Goal: Task Accomplishment & Management: Complete application form

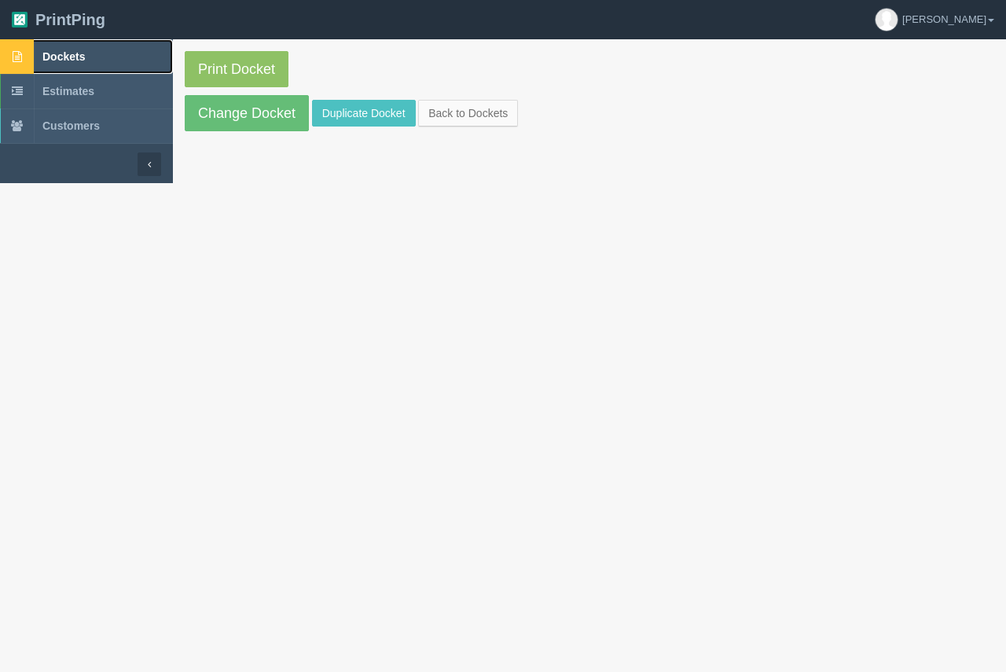
click at [73, 57] on span "Dockets" at bounding box center [63, 56] width 42 height 13
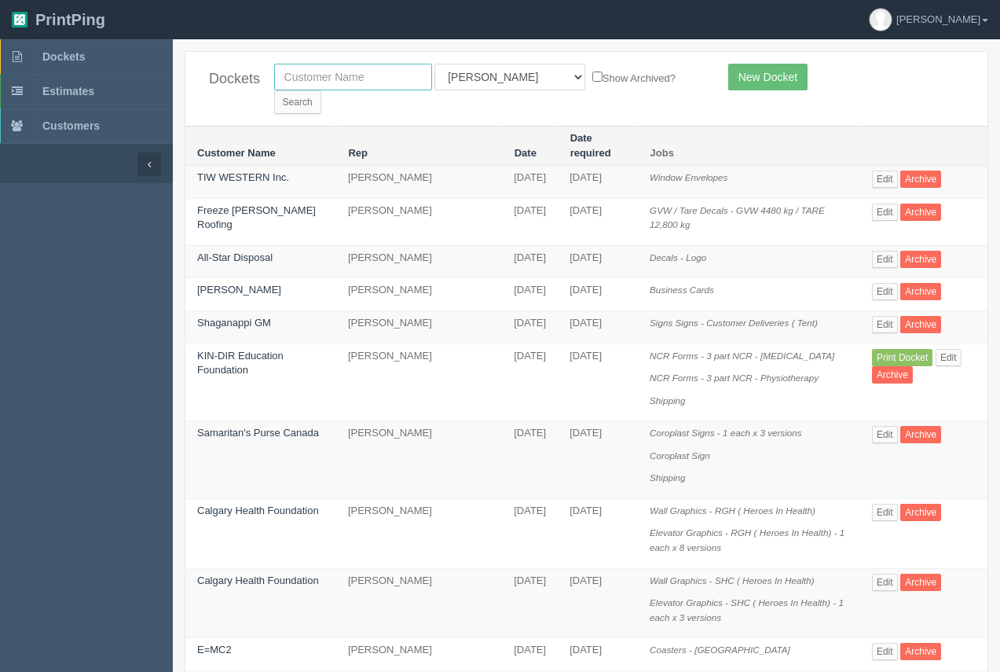
click at [332, 80] on input "text" at bounding box center [353, 77] width 158 height 27
type input "tiw"
click at [321, 90] on input "Search" at bounding box center [297, 102] width 47 height 24
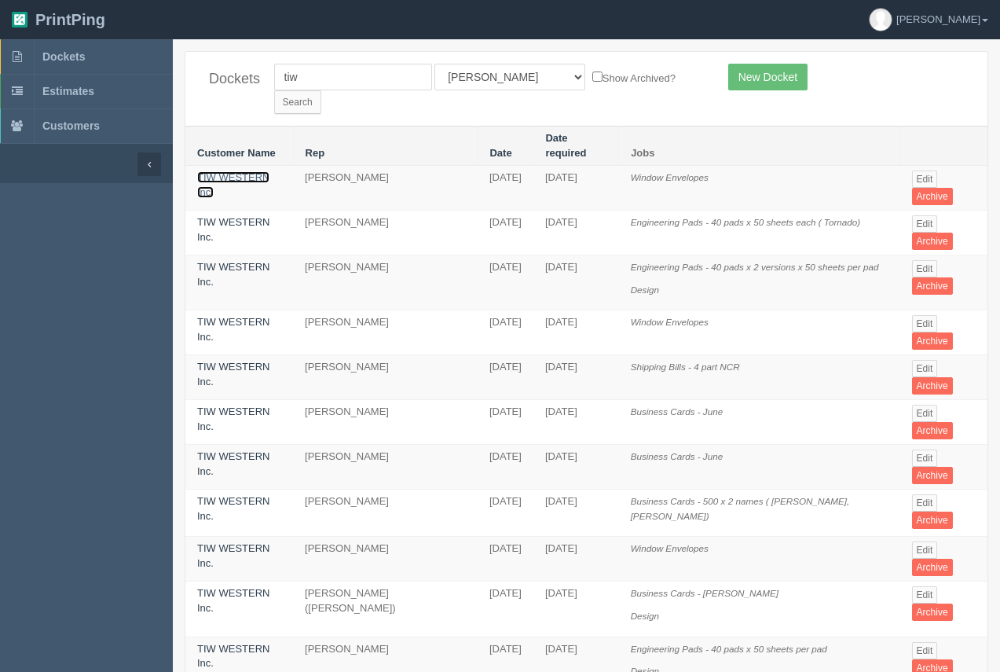
click at [240, 171] on link "TIW WESTERN Inc." at bounding box center [233, 184] width 72 height 27
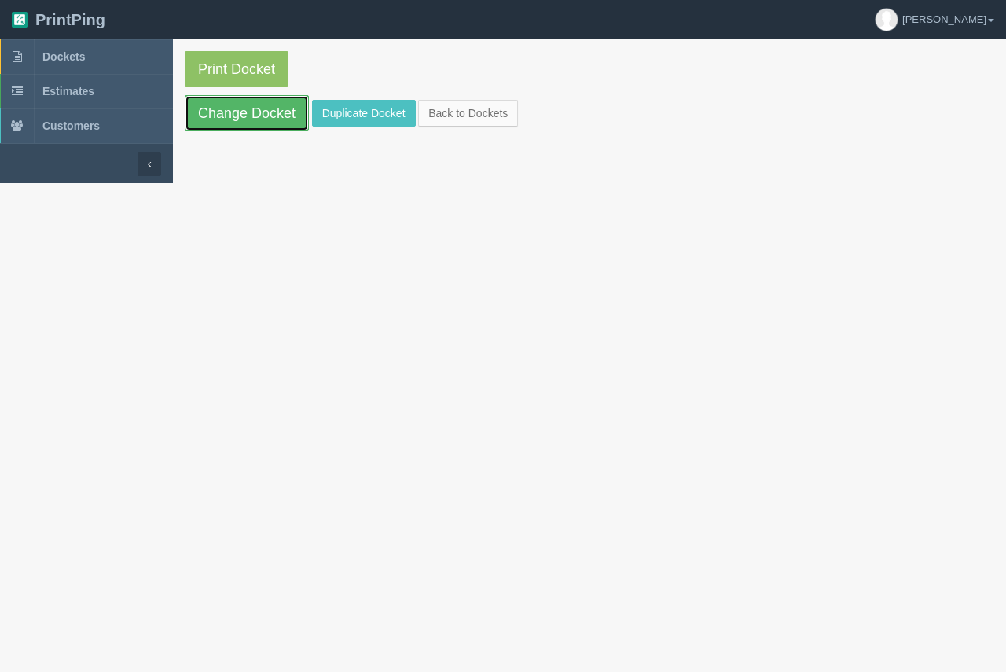
click at [230, 98] on link "Change Docket" at bounding box center [247, 113] width 124 height 36
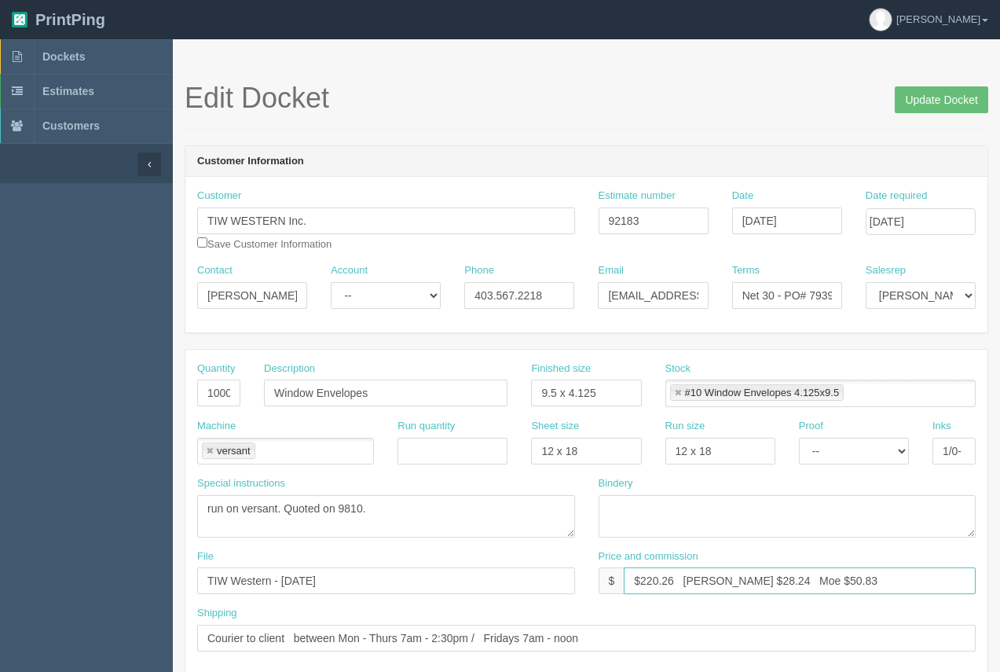
drag, startPoint x: 736, startPoint y: 582, endPoint x: 716, endPoint y: 578, distance: 20.8
click at [716, 578] on input "$220.26 Arif $28.24 Moe $50.83" at bounding box center [800, 580] width 352 height 27
drag, startPoint x: 815, startPoint y: 577, endPoint x: 784, endPoint y: 574, distance: 30.8
click at [784, 574] on input "$220.26 Arif $32.82 Moe $50.83" at bounding box center [800, 580] width 352 height 27
type input "$220.26 Arif $32.82 Moe $59.08"
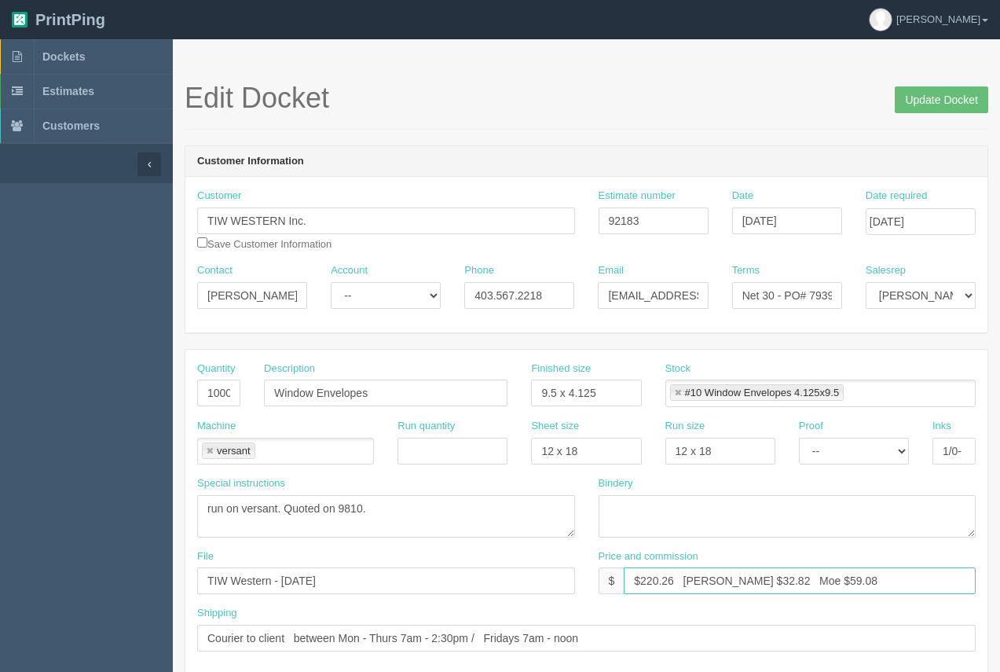
click at [680, 392] on link at bounding box center [677, 393] width 9 height 10
type input "$220.26 Arif $32.82 Moe $59.08"
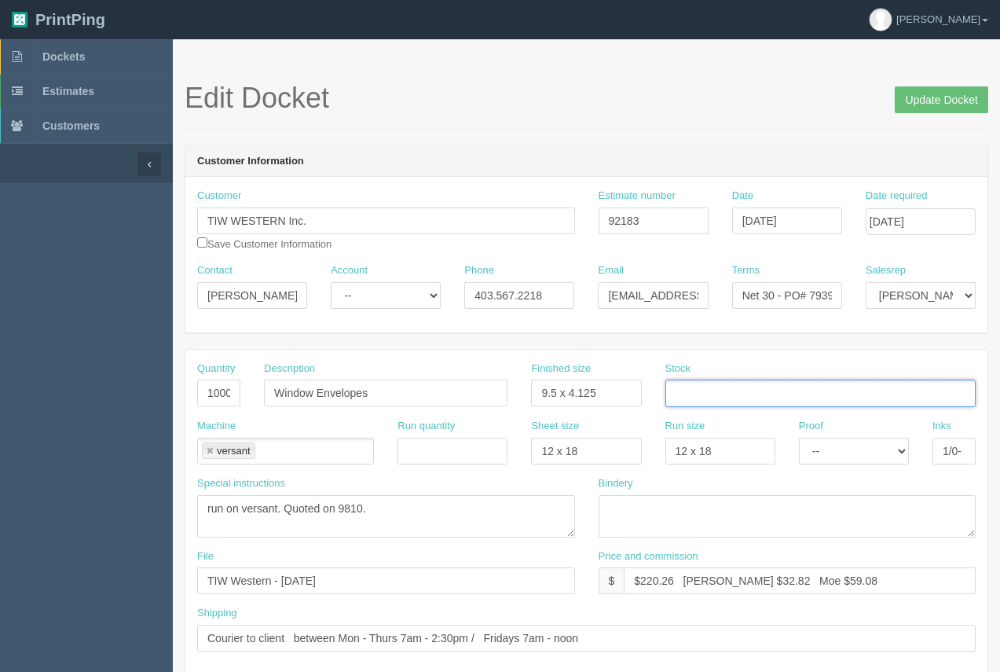
click at [680, 392] on input "text" at bounding box center [674, 394] width 16 height 23
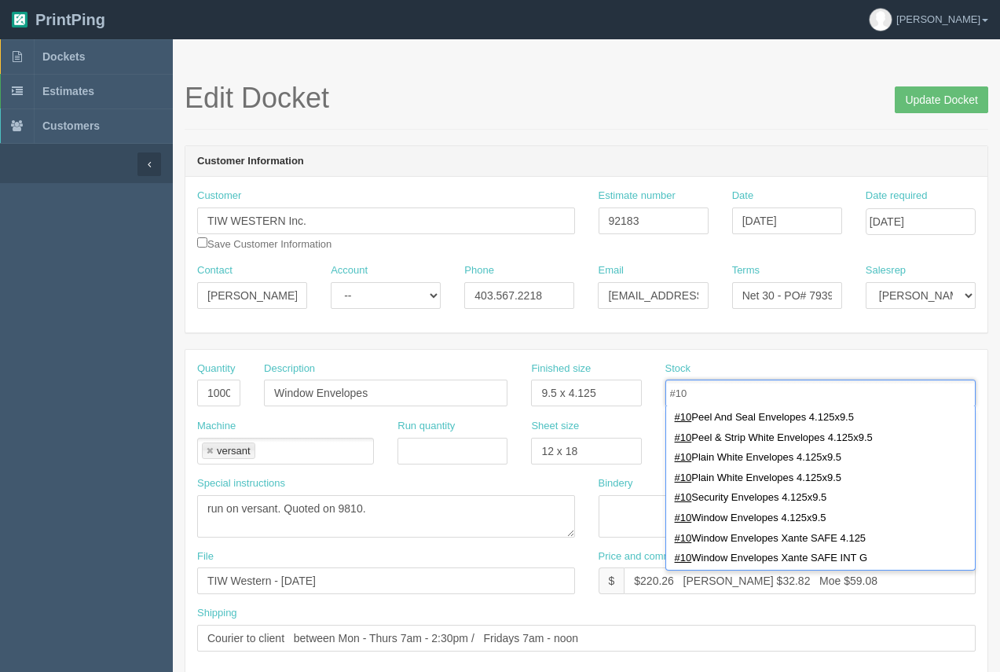
scroll to position [104, 0]
type input "#10"
type input "#10 Window Envelopes Xante SAFE 4.125"
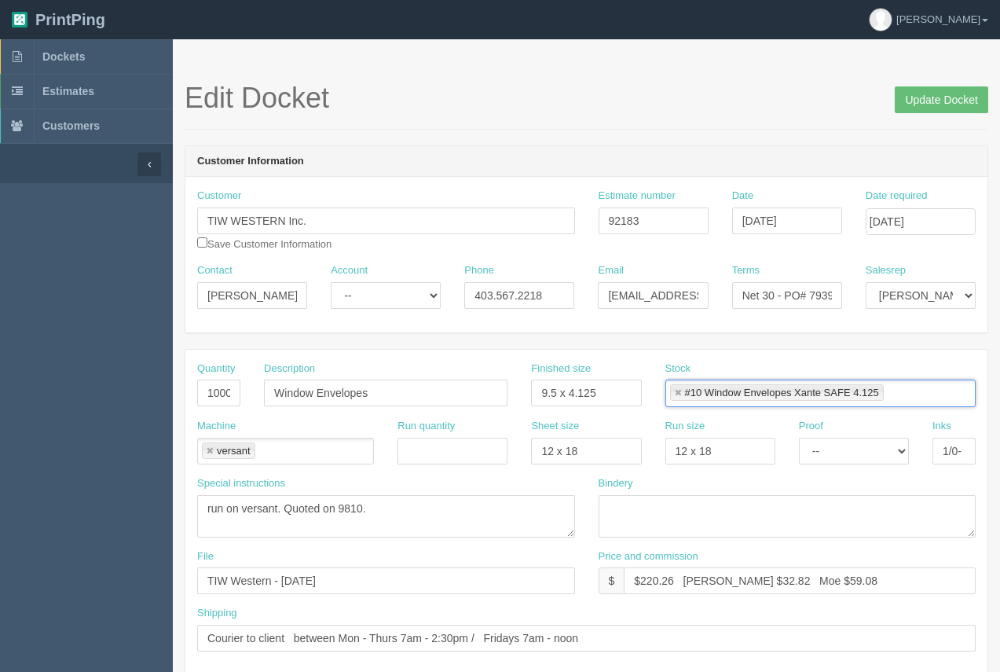
scroll to position [0, 0]
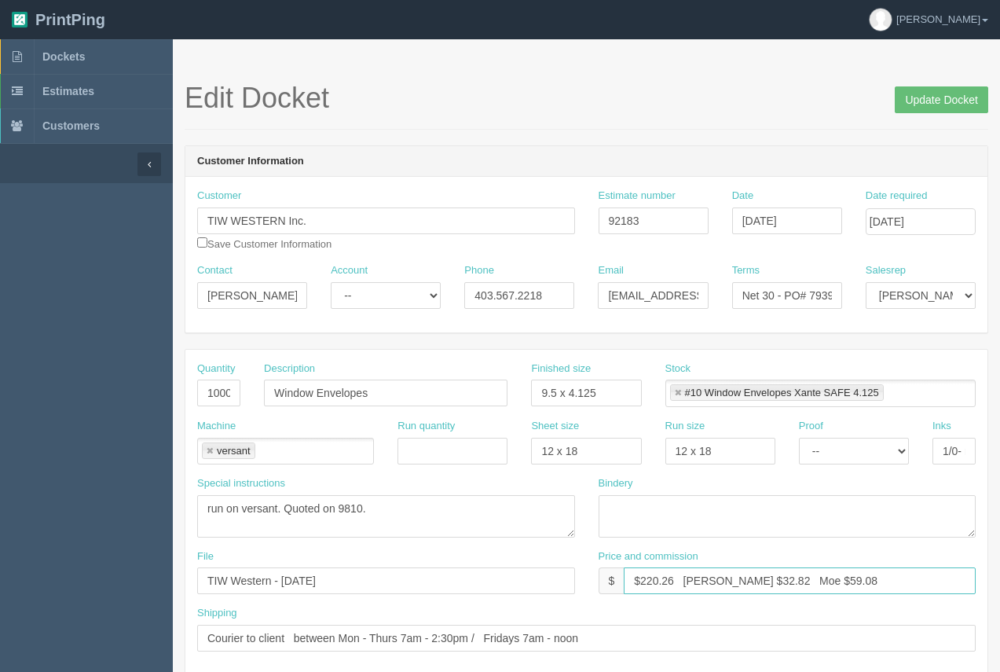
drag, startPoint x: 672, startPoint y: 581, endPoint x: 652, endPoint y: 576, distance: 20.4
click at [652, 576] on input "$220.26 Arif $32.82 Moe $59.08" at bounding box center [800, 580] width 352 height 27
type input "$256.00 Arif $32.82 Moe $59.08"
drag, startPoint x: 939, startPoint y: 110, endPoint x: 924, endPoint y: 104, distance: 16.2
click at [936, 108] on input "Update Docket" at bounding box center [942, 99] width 94 height 27
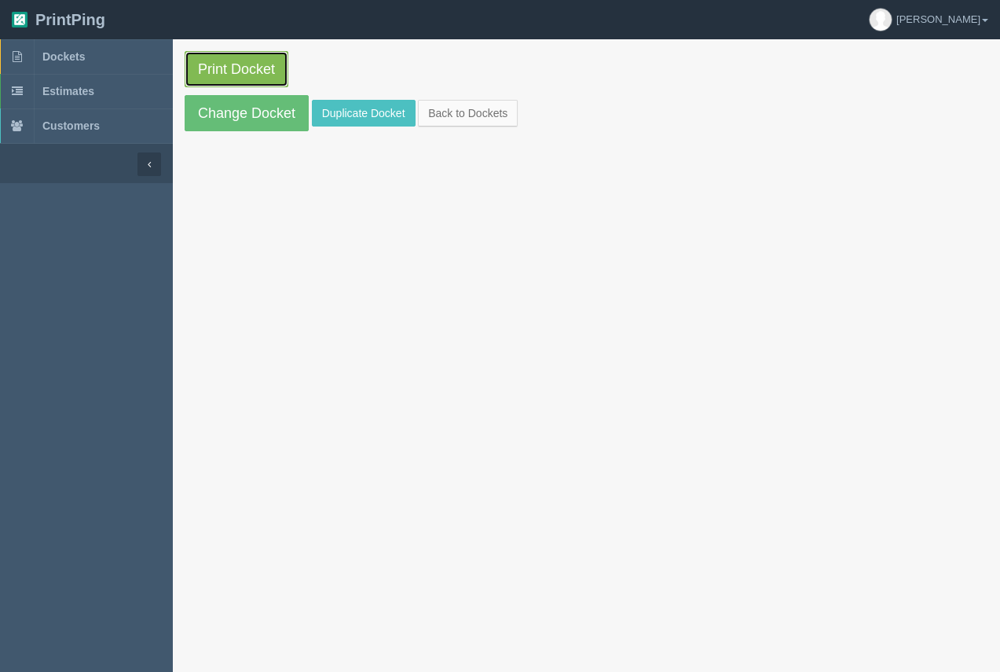
click at [245, 62] on link "Print Docket" at bounding box center [237, 69] width 104 height 36
click at [84, 57] on span "Dockets" at bounding box center [63, 56] width 42 height 13
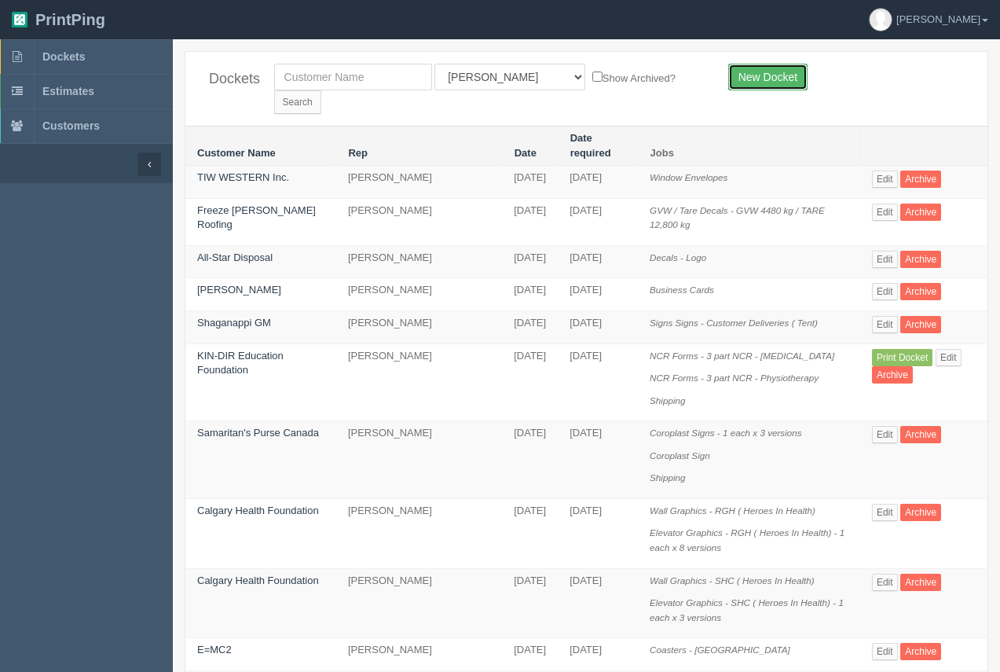
click at [756, 84] on link "New Docket" at bounding box center [767, 77] width 79 height 27
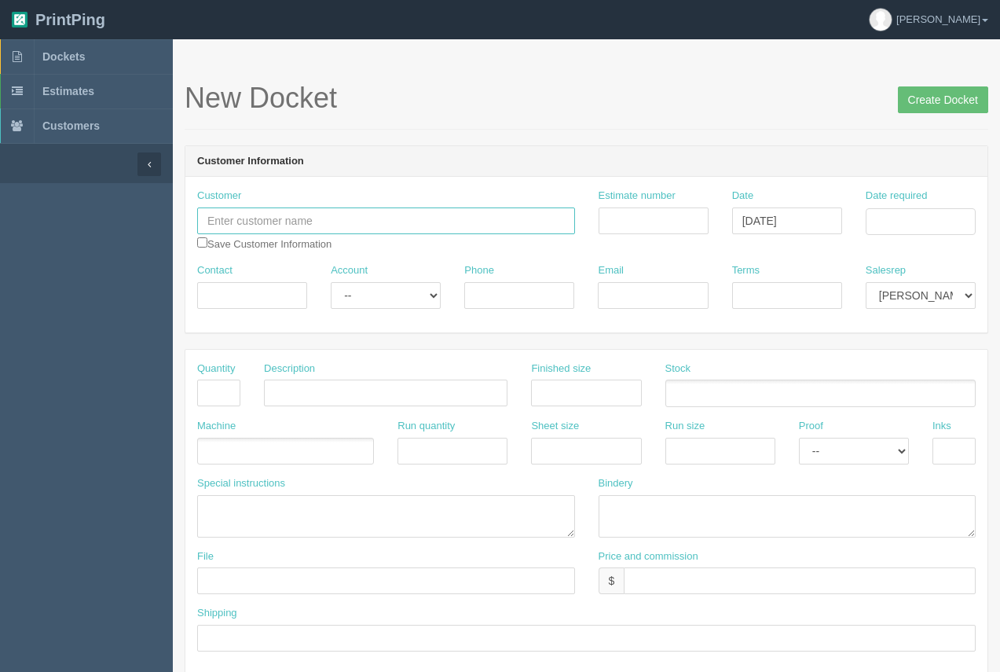
drag, startPoint x: 301, startPoint y: 220, endPoint x: 292, endPoint y: 215, distance: 9.8
click at [301, 220] on input "text" at bounding box center [386, 220] width 378 height 27
click at [218, 227] on input "JUlie Be" at bounding box center [386, 220] width 378 height 27
type input "Julie Be"
drag, startPoint x: 250, startPoint y: 586, endPoint x: 251, endPoint y: 568, distance: 18.1
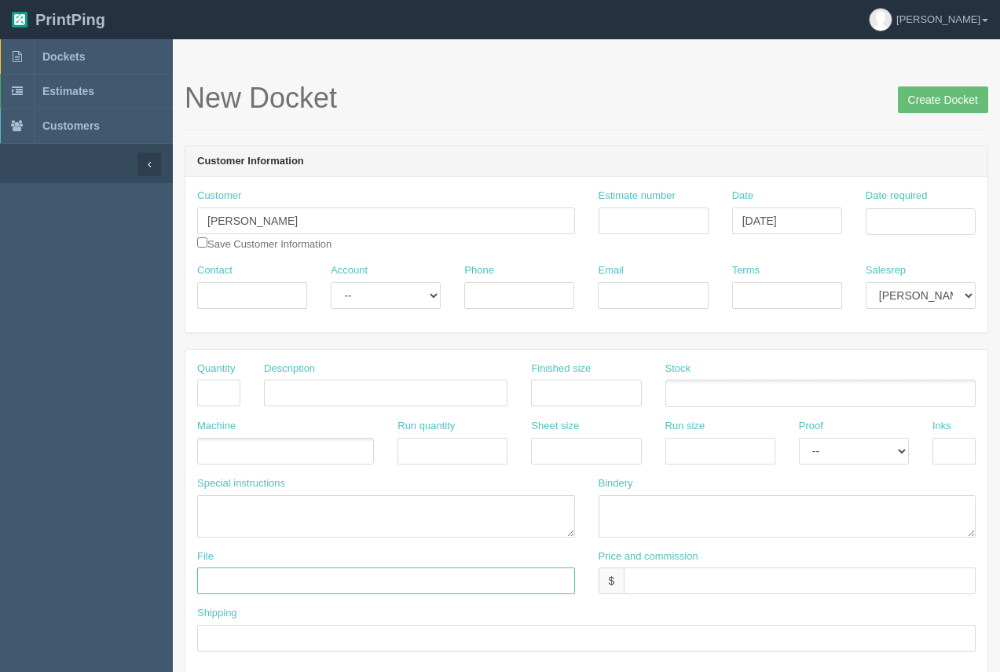
click at [250, 586] on input "text" at bounding box center [386, 580] width 378 height 27
click at [295, 578] on input "Julie Be - Auguats 2025" at bounding box center [386, 580] width 378 height 27
click at [346, 580] on input "Julie Be - August 2025" at bounding box center [386, 580] width 378 height 27
type input "Julie Be - August 2025"
click at [558, 402] on input "text" at bounding box center [586, 393] width 110 height 27
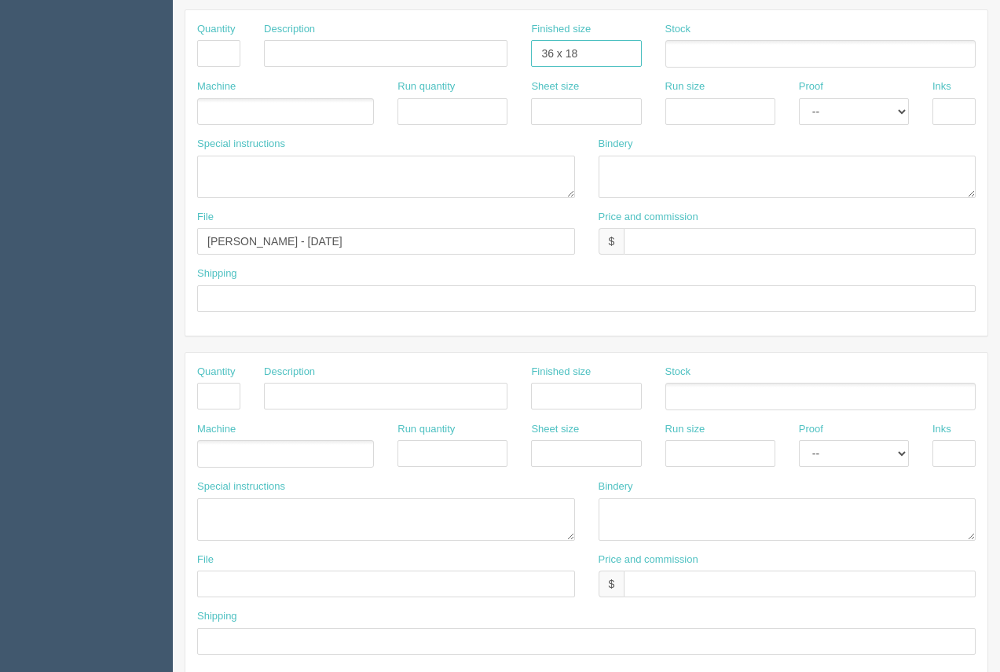
scroll to position [332, 0]
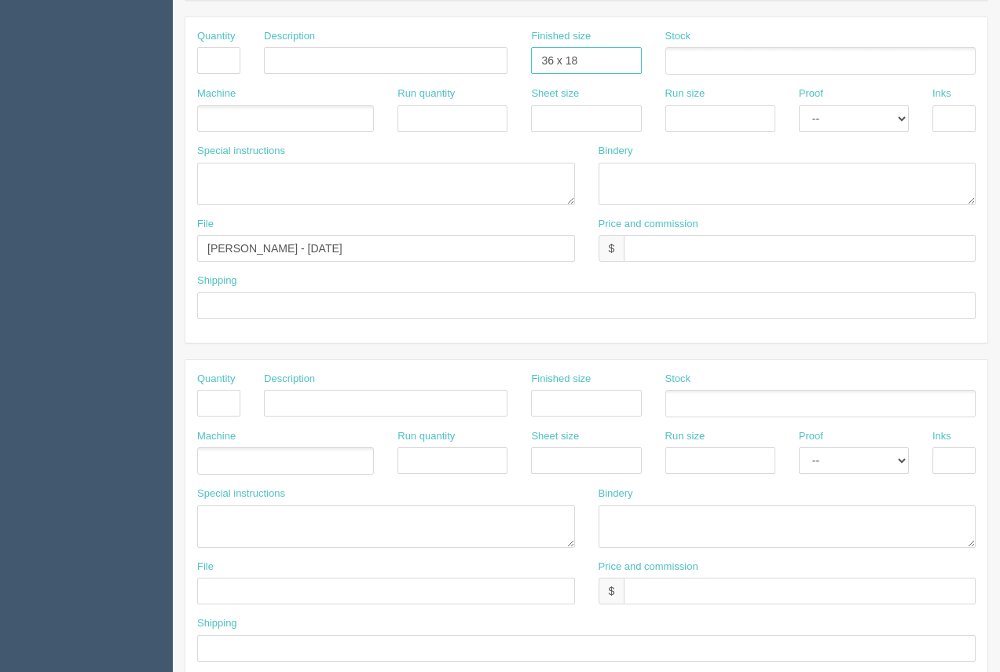
type input "36 x 18"
drag, startPoint x: 219, startPoint y: 405, endPoint x: 264, endPoint y: 405, distance: 44.8
click at [220, 405] on input "text" at bounding box center [218, 403] width 43 height 27
type input "1"
drag, startPoint x: 267, startPoint y: 403, endPoint x: 285, endPoint y: 410, distance: 19.4
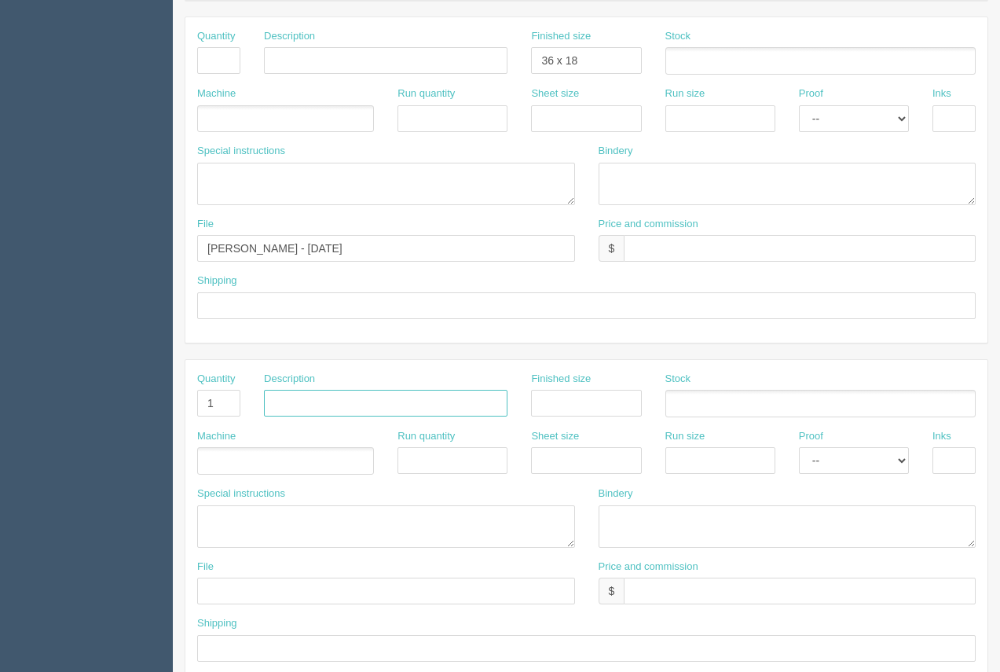
click at [267, 403] on input "text" at bounding box center [386, 403] width 244 height 27
type input "Design"
click at [257, 592] on input "text" at bounding box center [386, 591] width 378 height 27
drag, startPoint x: 332, startPoint y: 242, endPoint x: 218, endPoint y: 253, distance: 115.3
click at [211, 249] on input "Julie Be - August 2025" at bounding box center [386, 248] width 378 height 27
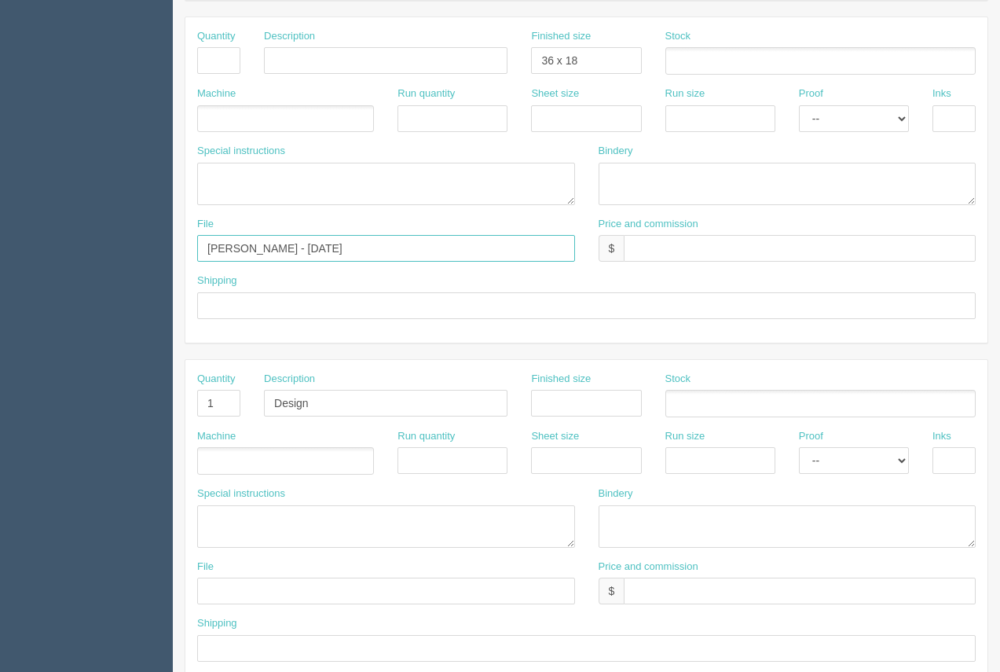
drag, startPoint x: 218, startPoint y: 253, endPoint x: 347, endPoint y: 244, distance: 129.2
click at [347, 244] on input "Julie Be - August 2025" at bounding box center [386, 248] width 378 height 27
click at [371, 236] on input "Julie Be - August 2025" at bounding box center [386, 248] width 378 height 27
drag, startPoint x: 360, startPoint y: 243, endPoint x: 218, endPoint y: 250, distance: 142.4
click at [198, 251] on input "Julie Be - August 2025" at bounding box center [386, 248] width 378 height 27
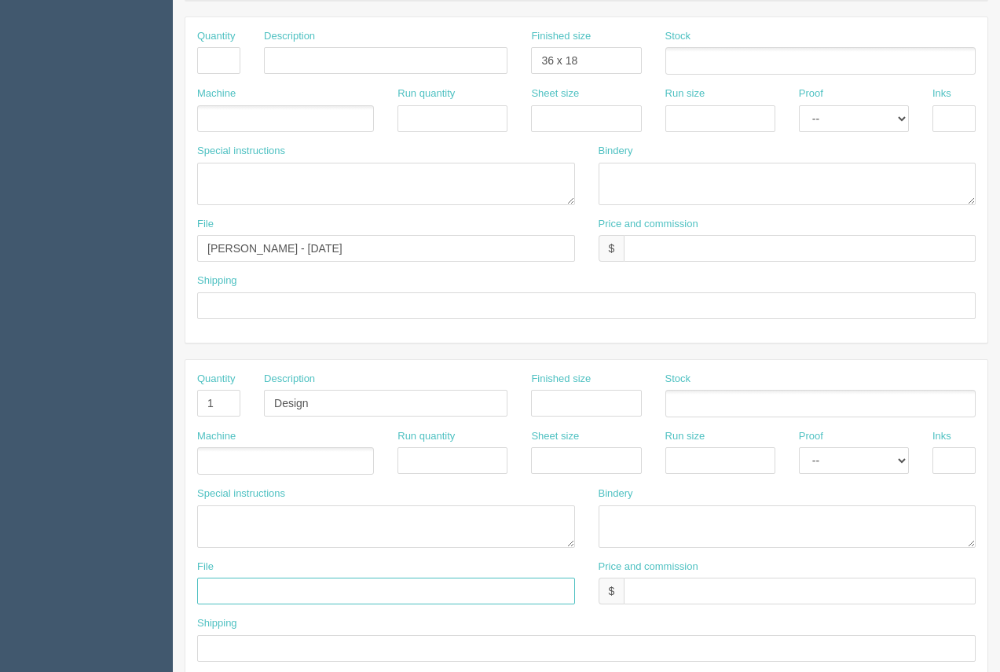
paste input "Julie Be - August 2025"
type input "Julie Be - August 2025"
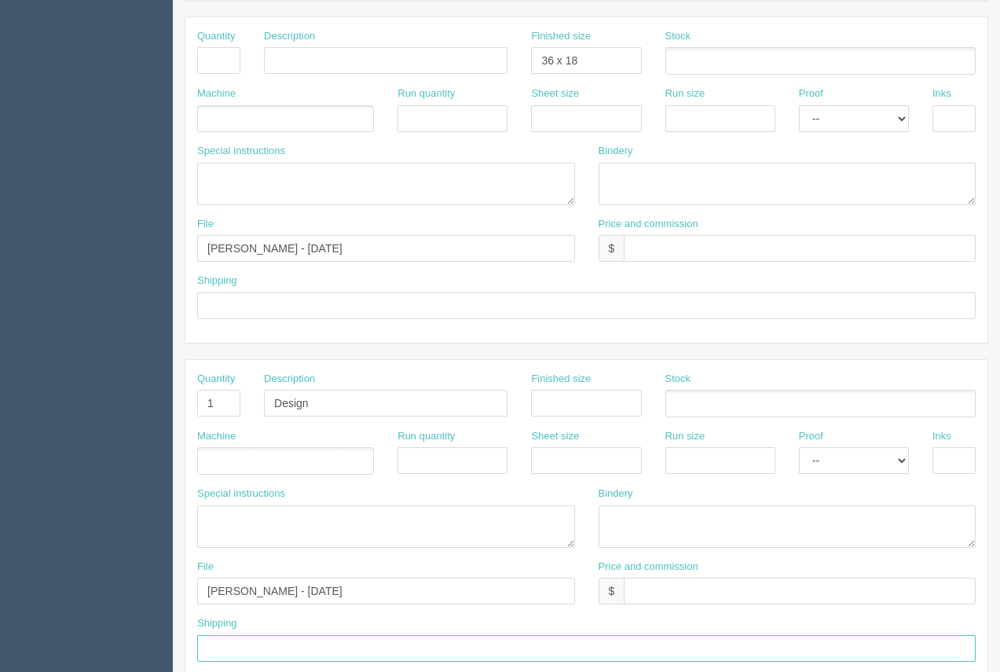
click at [268, 644] on input "text" at bounding box center [586, 648] width 779 height 27
type input "Above"
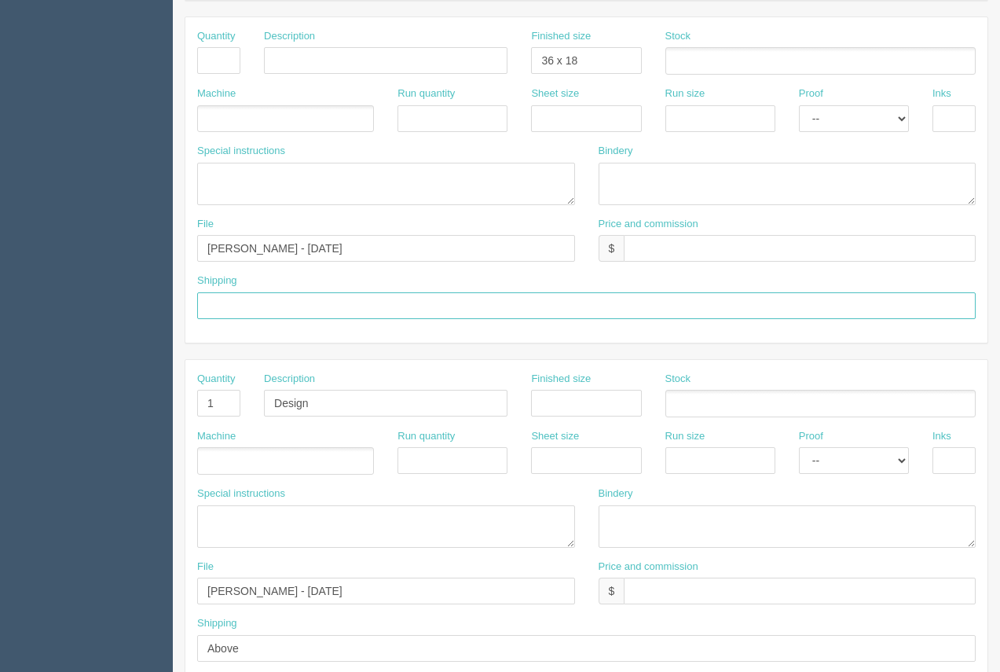
click at [294, 289] on div "Shipping" at bounding box center [586, 296] width 779 height 46
type input "Call / Email for pick up"
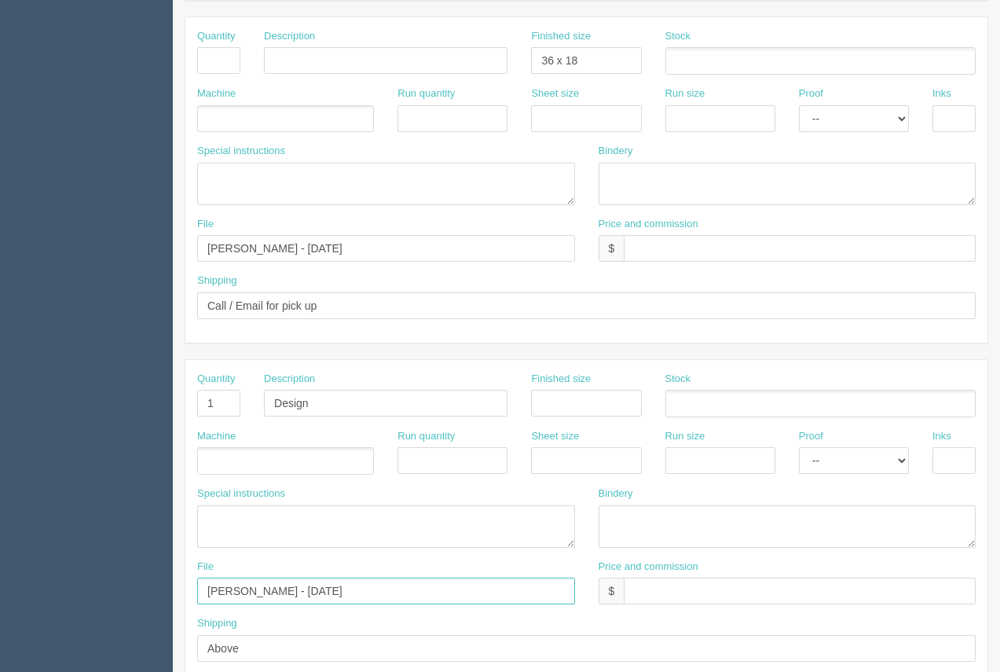
click at [320, 596] on input "Julie Be - August 2025" at bounding box center [386, 591] width 378 height 27
type input "Julie Be - August 2025. See instruc"
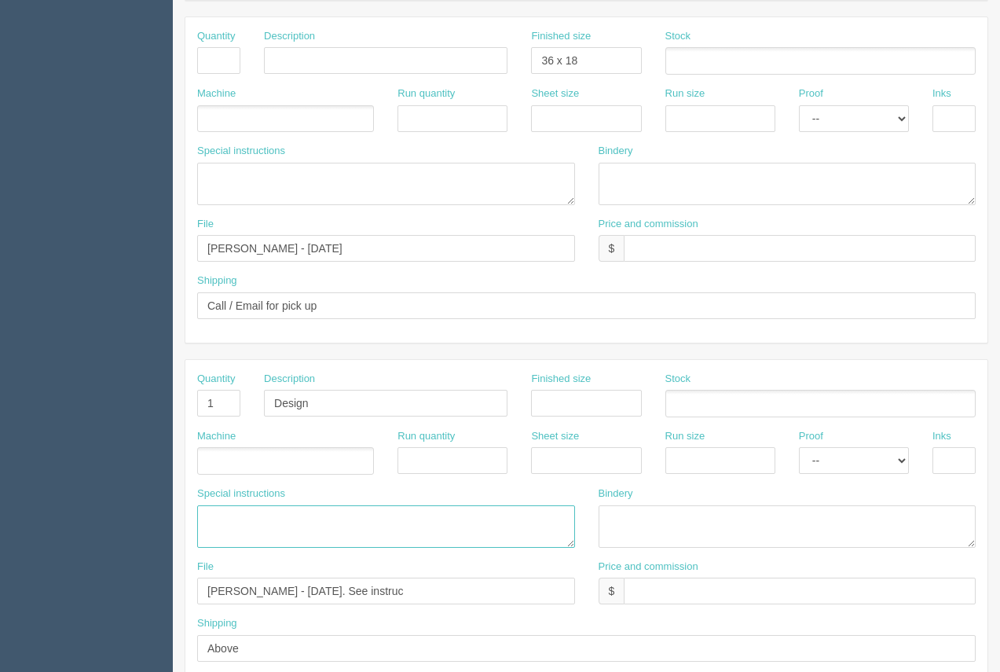
click at [290, 523] on textarea at bounding box center [386, 526] width 378 height 42
type textarea "Fit logo into 36 x 18 artboard"
drag, startPoint x: 856, startPoint y: 449, endPoint x: 858, endPoint y: 465, distance: 16.7
click at [856, 449] on select "-- Email Hard Copy" at bounding box center [854, 460] width 110 height 27
select select "Email"
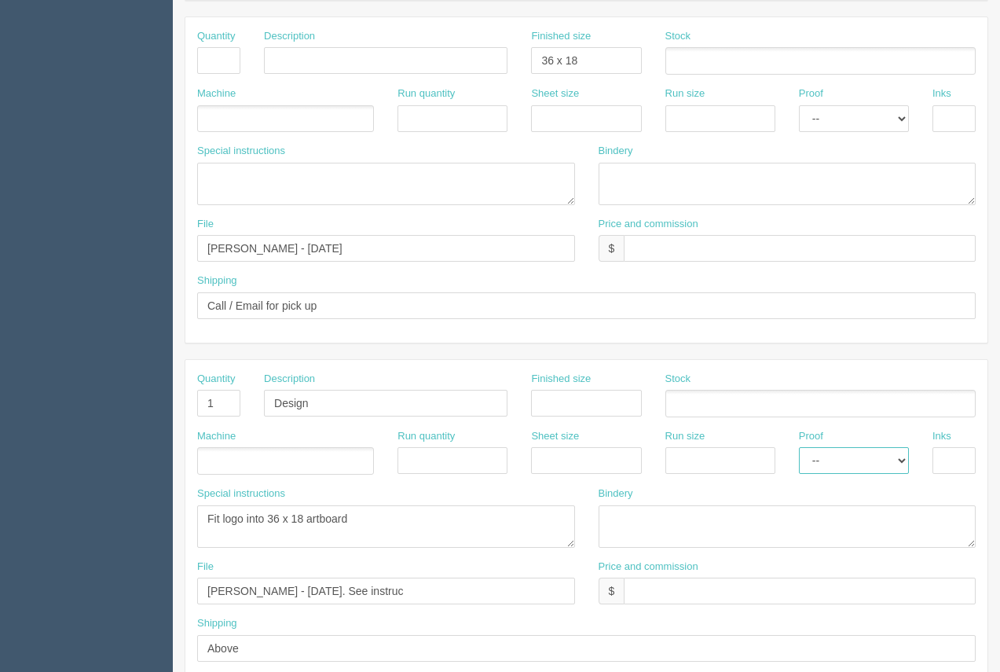
click at [799, 447] on select "-- Email Hard Copy" at bounding box center [854, 460] width 110 height 27
click at [717, 55] on ul at bounding box center [821, 61] width 310 height 28
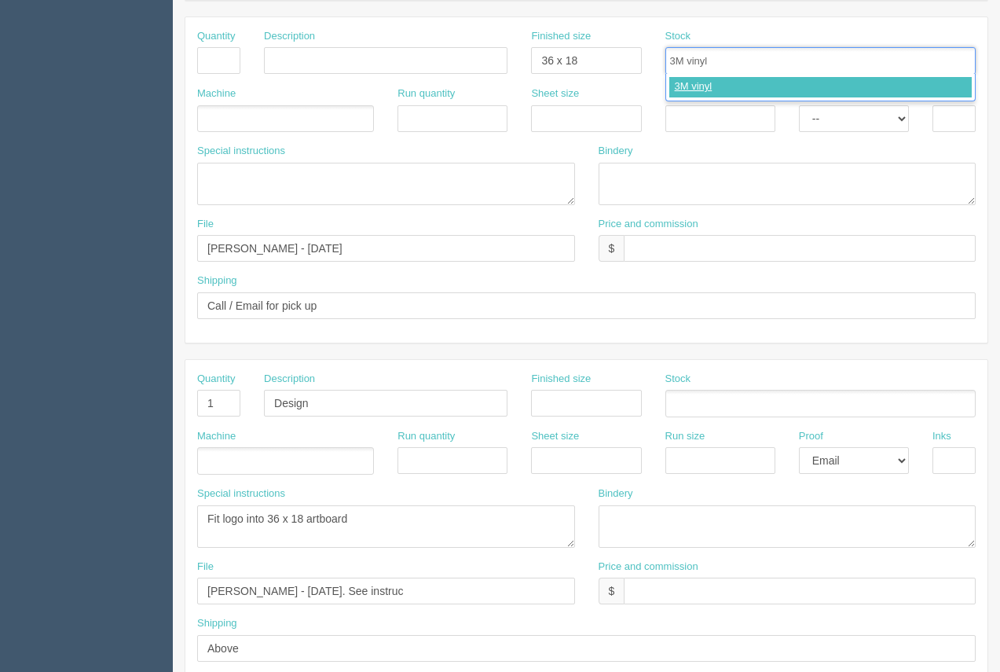
type input "3M vinyl"
type input "3M laminate"
type input "3M vinyl,3M laminate"
type input "030 magnet"
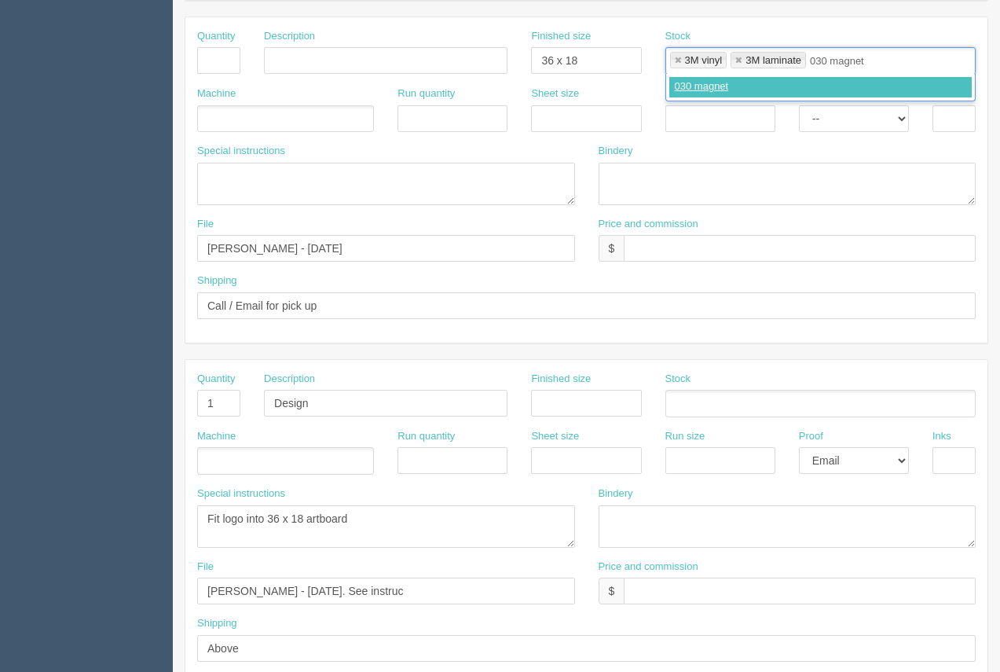
type input "3M vinyl,3M laminate,030 magnet"
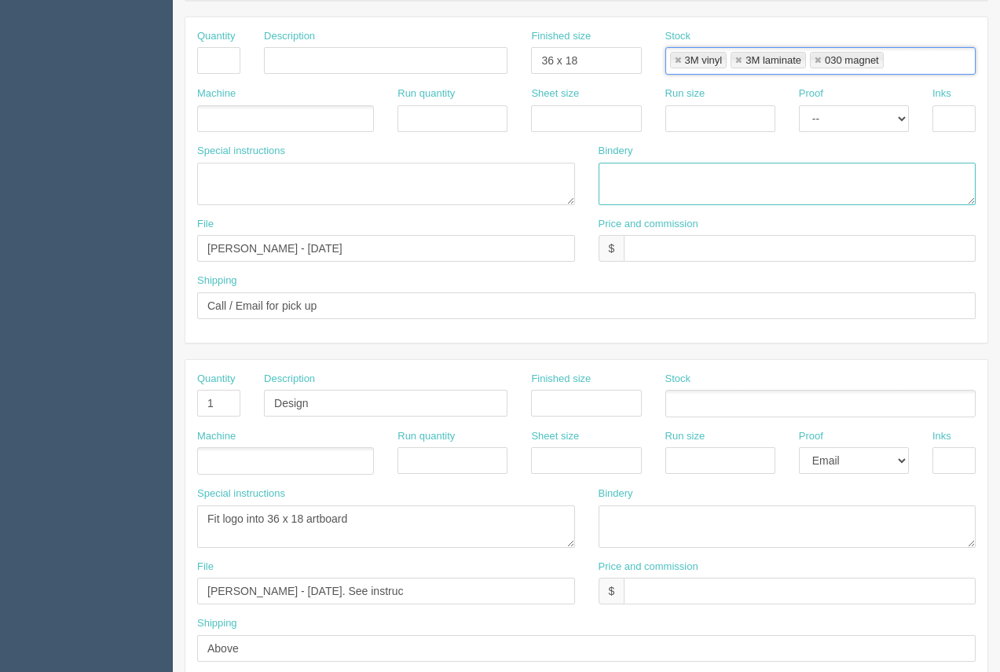
click at [664, 171] on textarea at bounding box center [788, 184] width 378 height 42
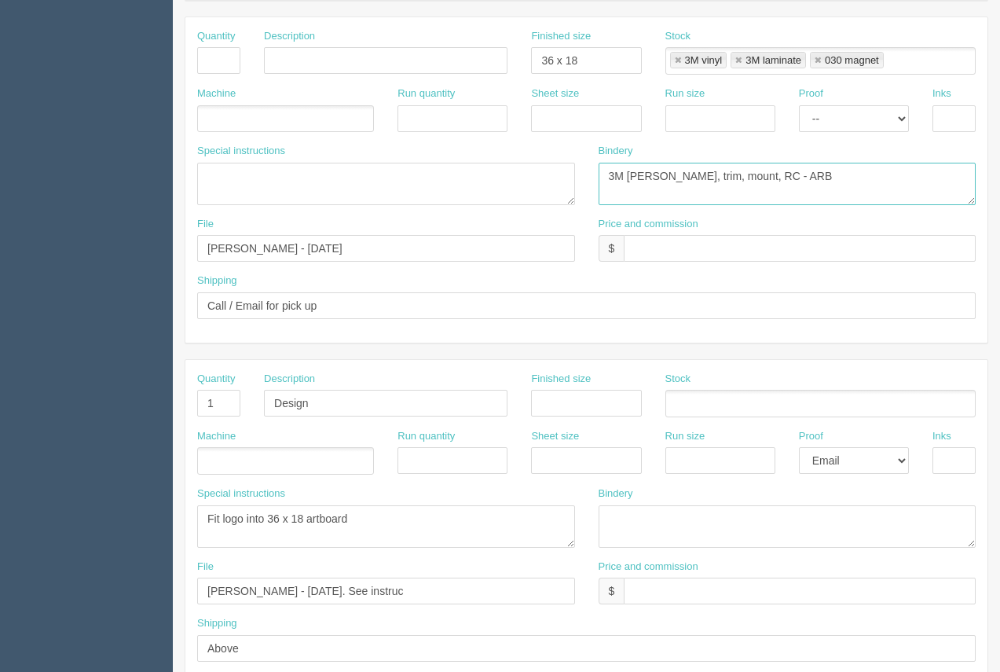
type textarea "3M lam, trim, mount, RC - ARB"
click at [666, 255] on input "text" at bounding box center [800, 248] width 352 height 27
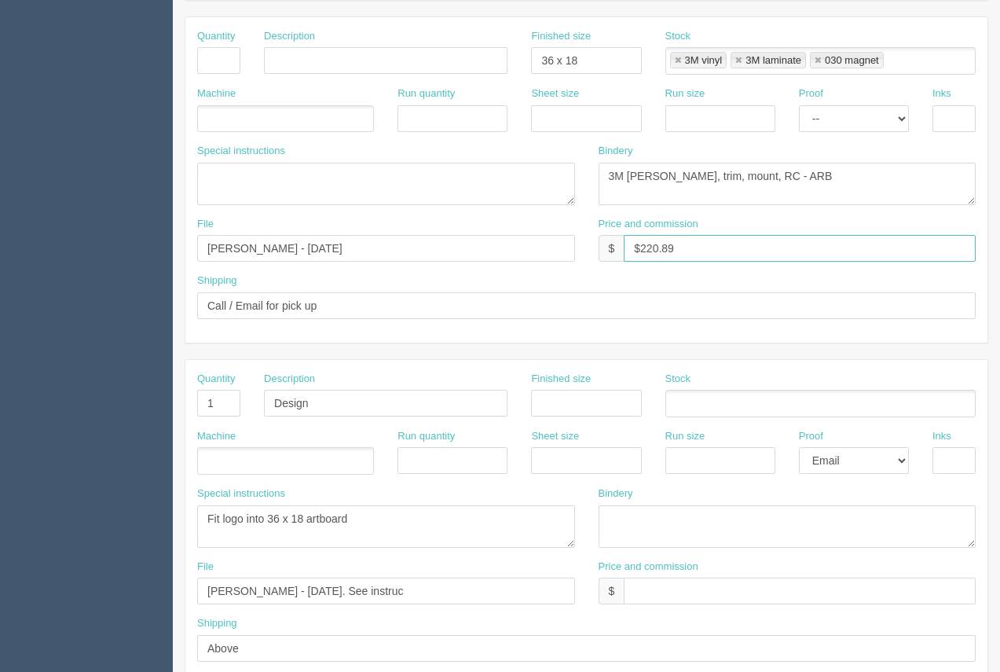
type input "$220.89"
click at [200, 62] on input "text" at bounding box center [218, 60] width 43 height 27
type input "2"
click at [277, 59] on input "text" at bounding box center [386, 60] width 244 height 27
type input "Magnets - Logo"
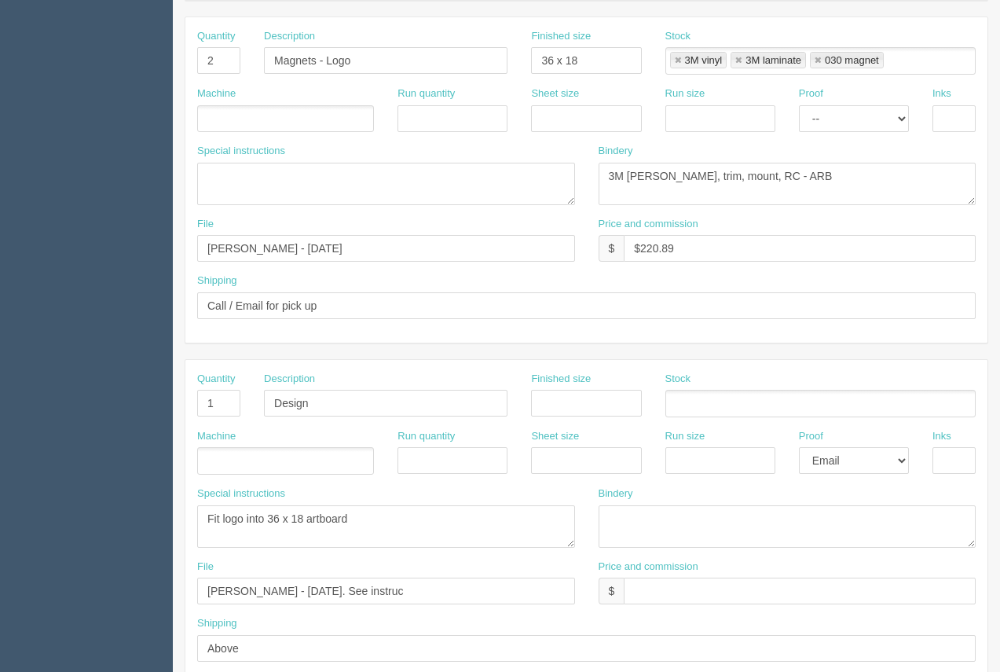
click at [265, 123] on ul at bounding box center [285, 119] width 177 height 28
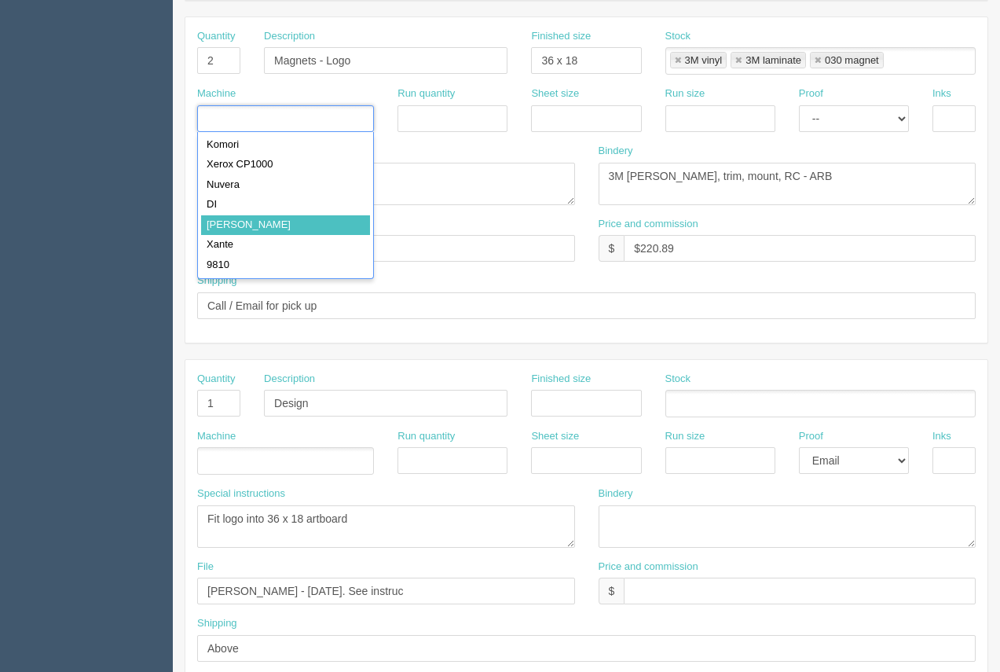
type input "Roland"
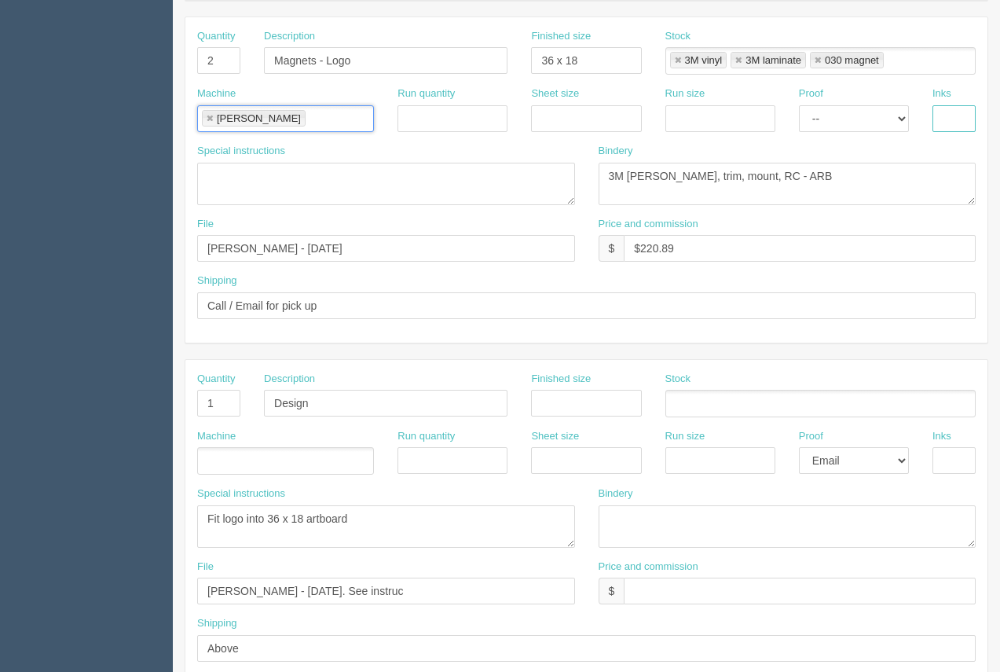
drag, startPoint x: 961, startPoint y: 119, endPoint x: 963, endPoint y: 128, distance: 9.6
click at [962, 119] on input "text" at bounding box center [954, 118] width 43 height 27
type input "4/0"
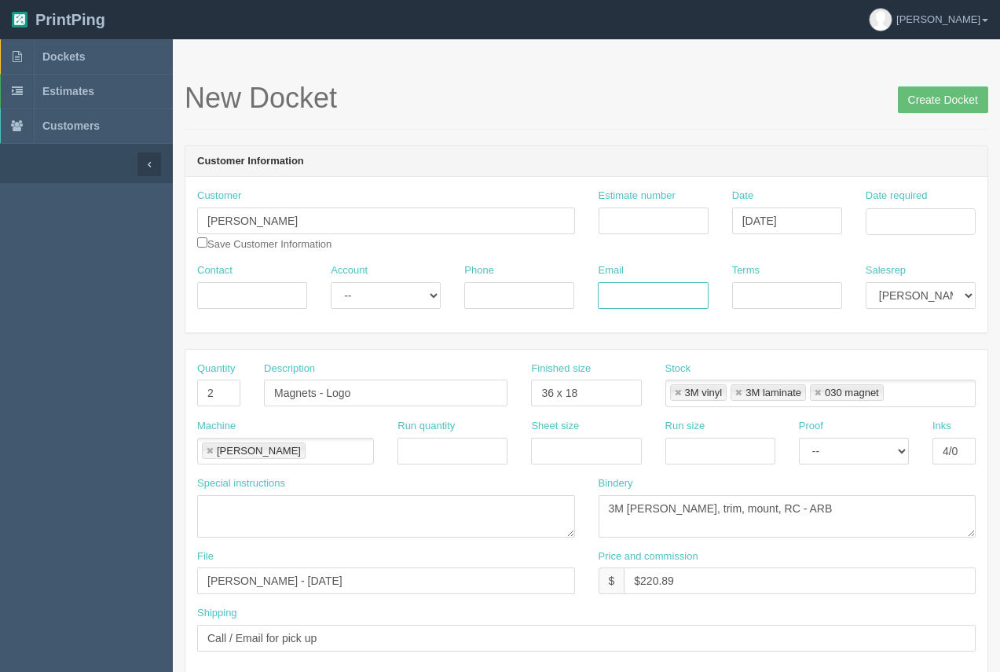
paste input "broderickjulieh@gmail.com"
type input "broderickjulieh@gmail.com"
click at [931, 224] on input "Date required" at bounding box center [921, 221] width 110 height 27
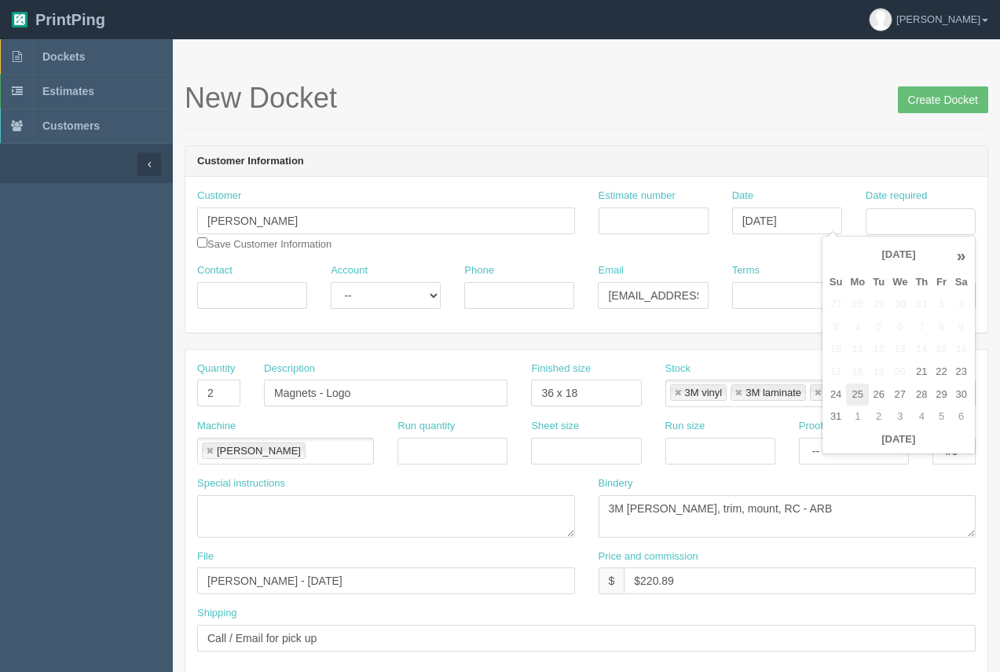
click at [860, 398] on td "25" at bounding box center [857, 394] width 23 height 23
click at [937, 396] on td "29" at bounding box center [941, 394] width 19 height 23
type input "[DATE]"
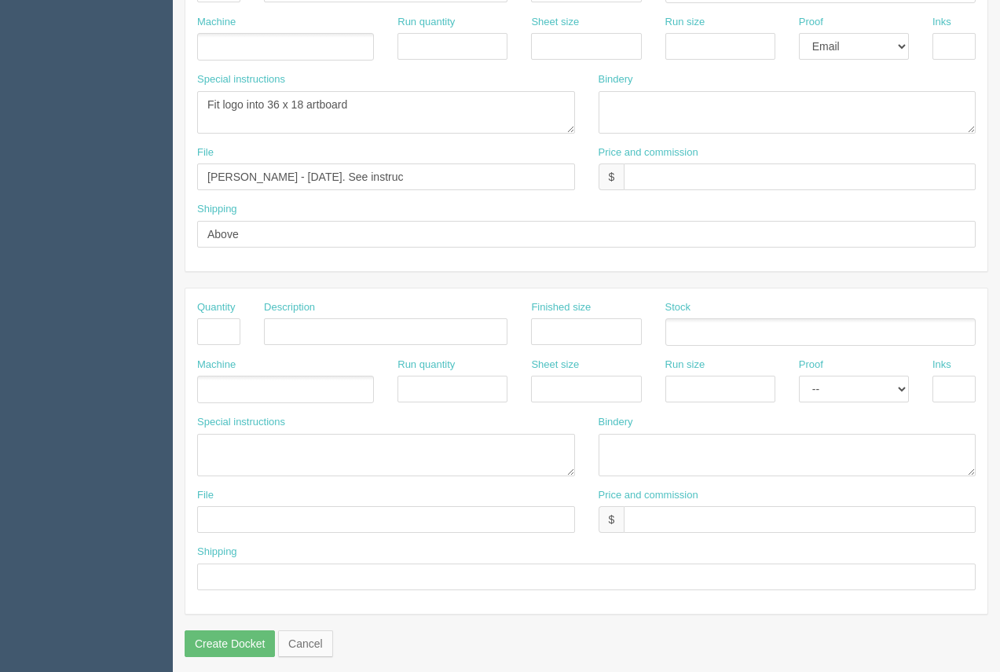
scroll to position [755, 0]
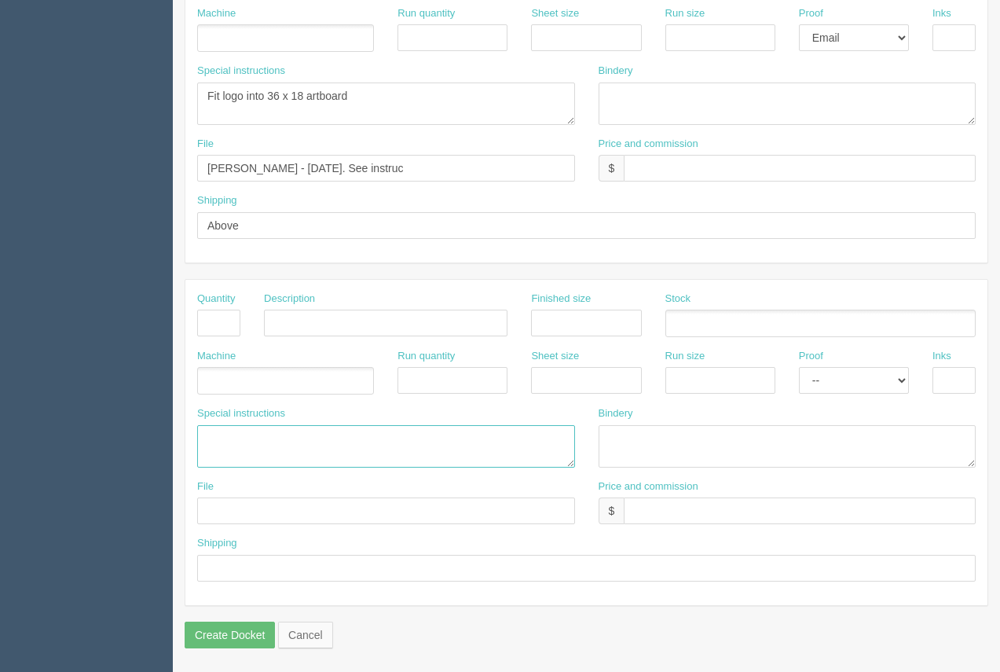
click at [276, 445] on textarea at bounding box center [386, 446] width 378 height 42
click at [308, 437] on textarea "ARB....$37.85" at bounding box center [386, 446] width 378 height 42
type textarea "ARB....$37.85 #12595"
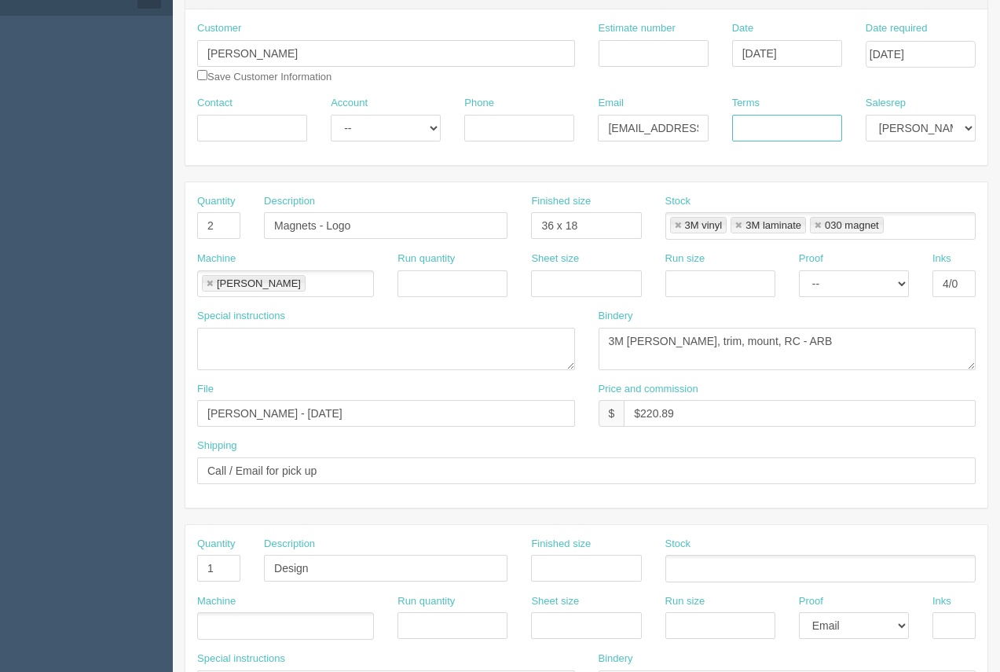
click at [785, 134] on input "Terms" at bounding box center [787, 128] width 110 height 27
type input "50/50"
click at [717, 412] on input "$220.89" at bounding box center [800, 413] width 352 height 27
type input "$220.89 Arif $40.69 Moe $ 63.94"
click at [633, 56] on input "Estimate number" at bounding box center [654, 53] width 110 height 27
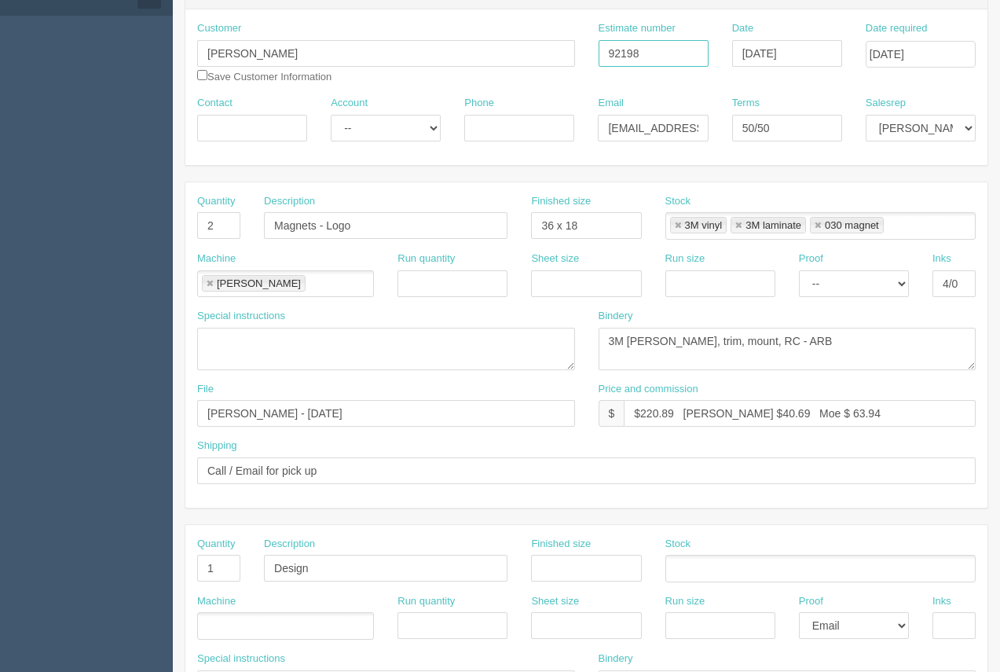
type input "92198"
click at [224, 132] on input "Contact" at bounding box center [252, 128] width 110 height 27
type input "Julie"
click at [502, 138] on input "Phone" at bounding box center [519, 128] width 110 height 27
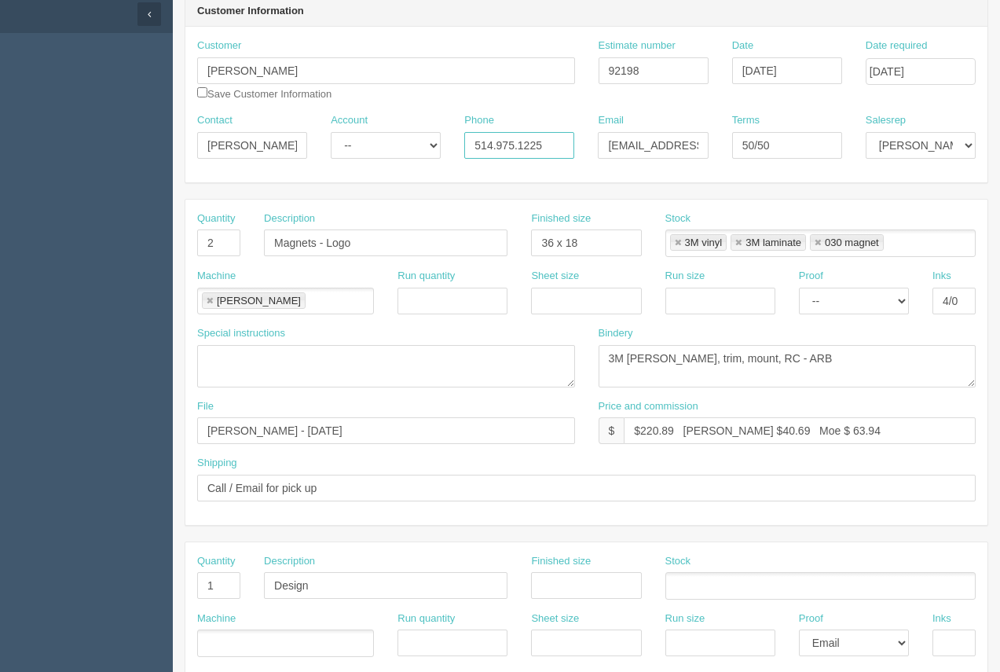
scroll to position [0, 0]
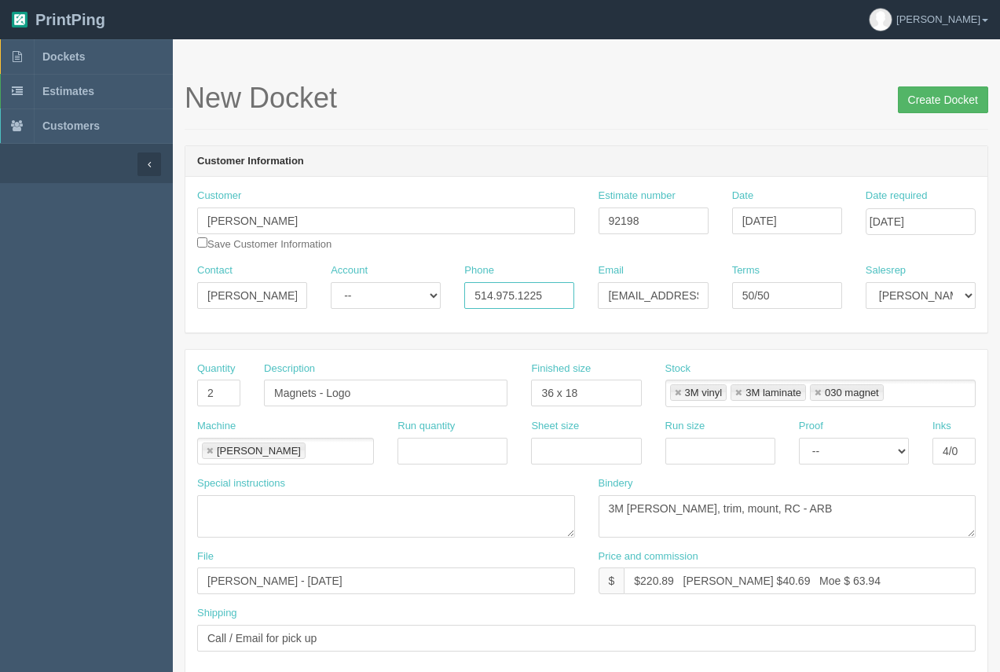
type input "514.975.1225"
click at [930, 109] on input "Create Docket" at bounding box center [943, 99] width 90 height 27
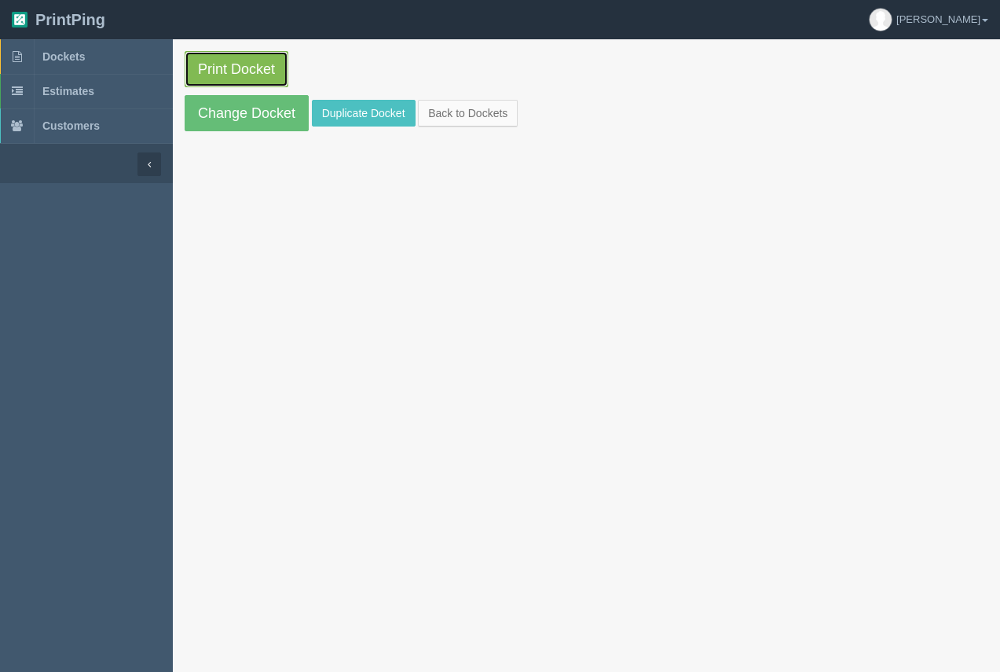
click at [219, 68] on link "Print Docket" at bounding box center [237, 69] width 104 height 36
click at [61, 51] on span "Dockets" at bounding box center [63, 56] width 42 height 13
